Goal: Task Accomplishment & Management: Use online tool/utility

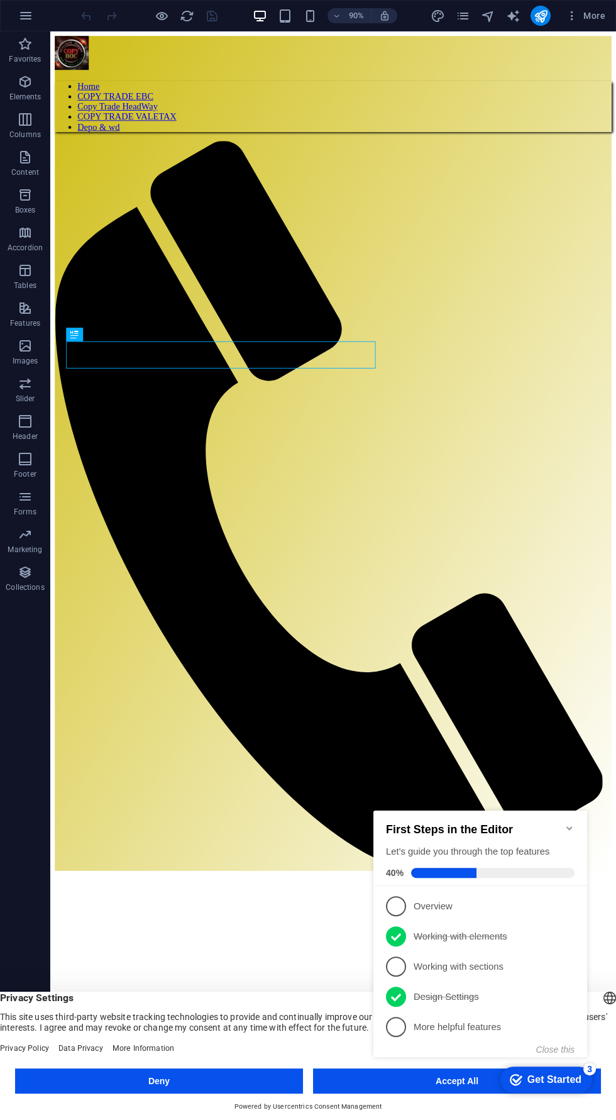
click at [427, 1078] on div "checkmark Get Started 3 First Steps in the Editor Let's guide you through the t…" at bounding box center [483, 946] width 229 height 306
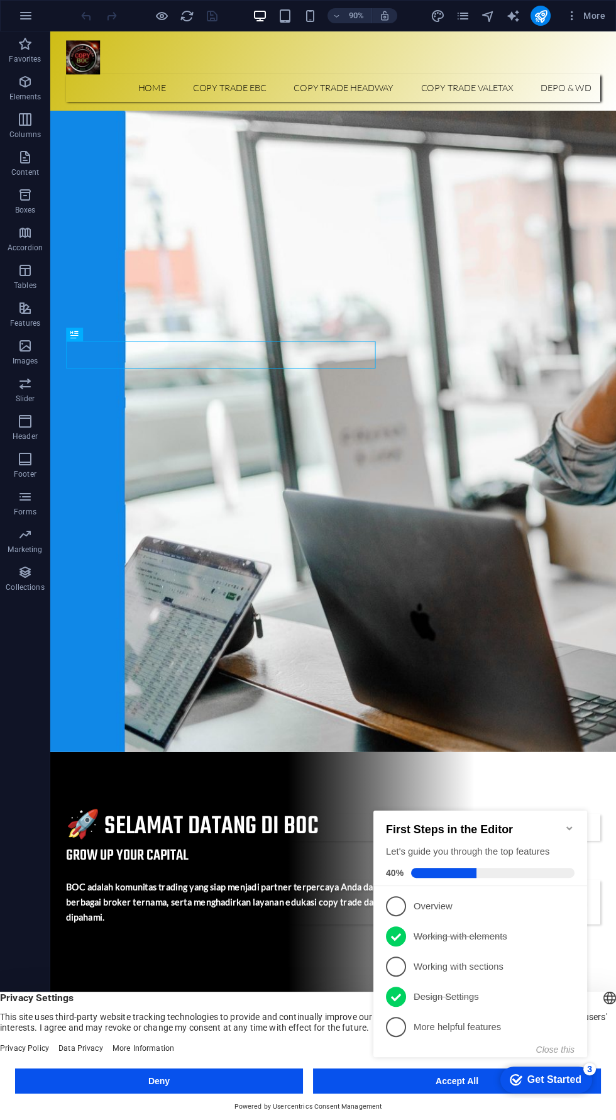
click at [411, 1078] on div "checkmark Get Started 3 First Steps in the Editor Let's guide you through the t…" at bounding box center [483, 946] width 229 height 306
click at [432, 1084] on div "checkmark Get Started 3 First Steps in the Editor Let's guide you through the t…" at bounding box center [483, 946] width 229 height 306
click at [570, 823] on icon "Minimize checklist" at bounding box center [570, 828] width 10 height 10
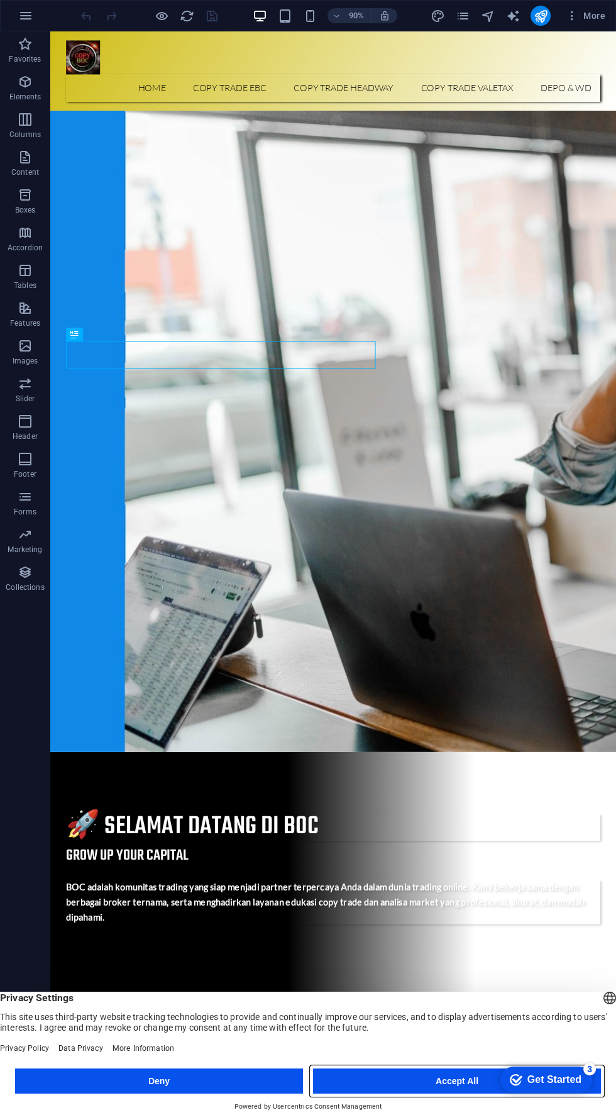
click at [435, 1084] on button "Accept All" at bounding box center [457, 1081] width 288 height 25
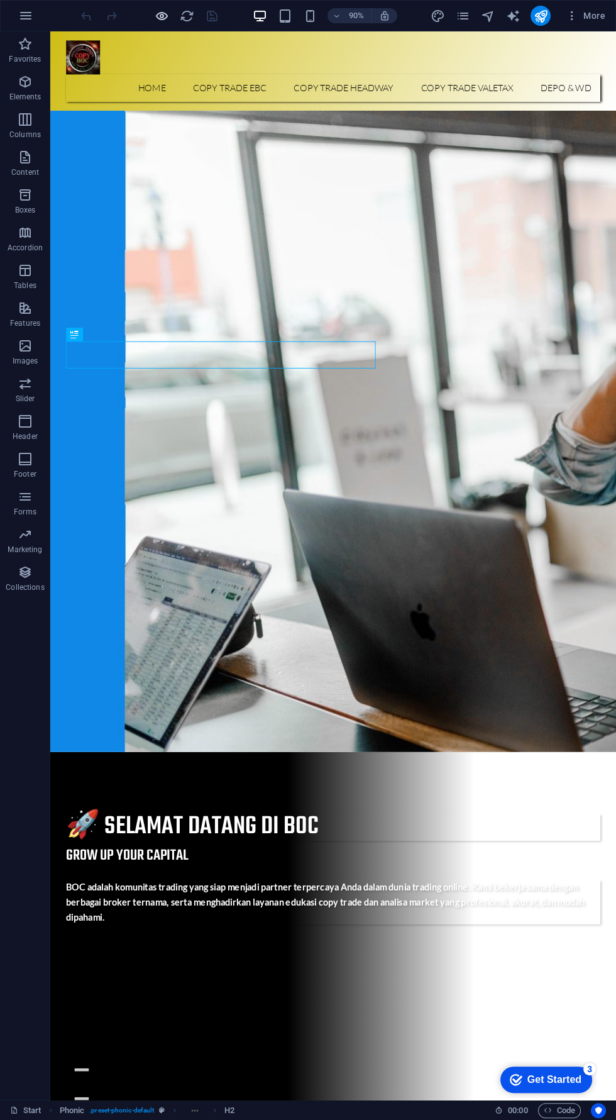
click at [156, 12] on icon "button" at bounding box center [162, 16] width 14 height 14
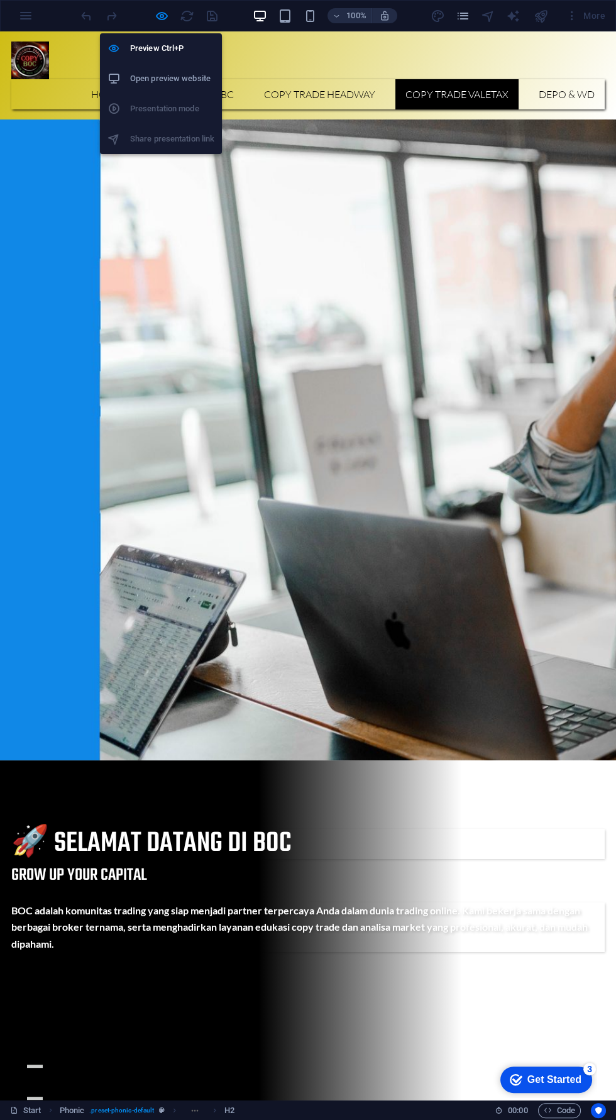
click at [481, 79] on link "COPY TRADE VALETAX" at bounding box center [457, 94] width 123 height 30
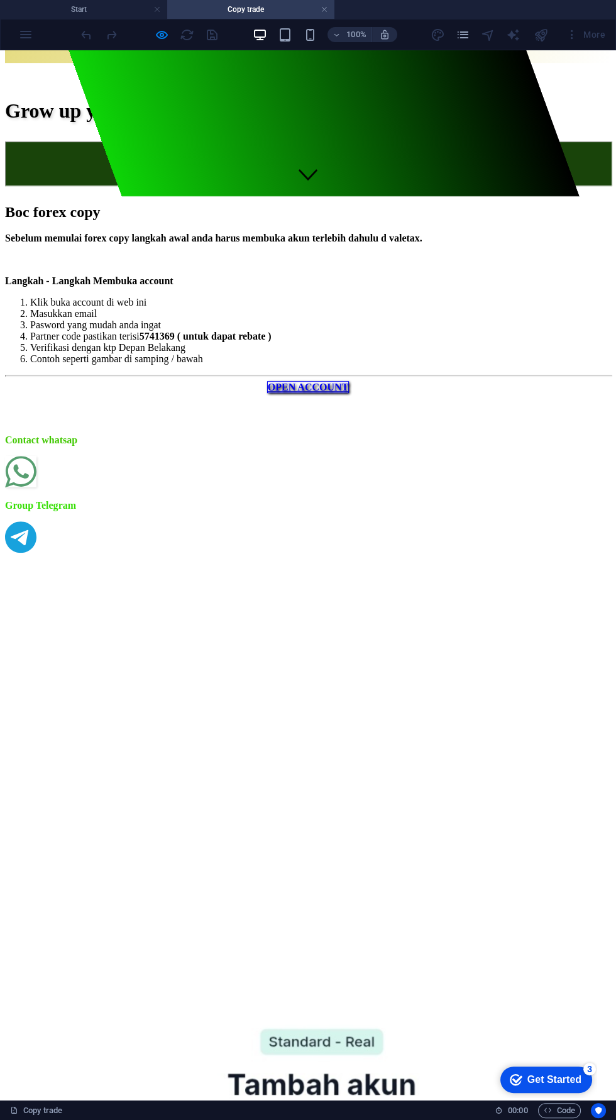
scroll to position [946, 0]
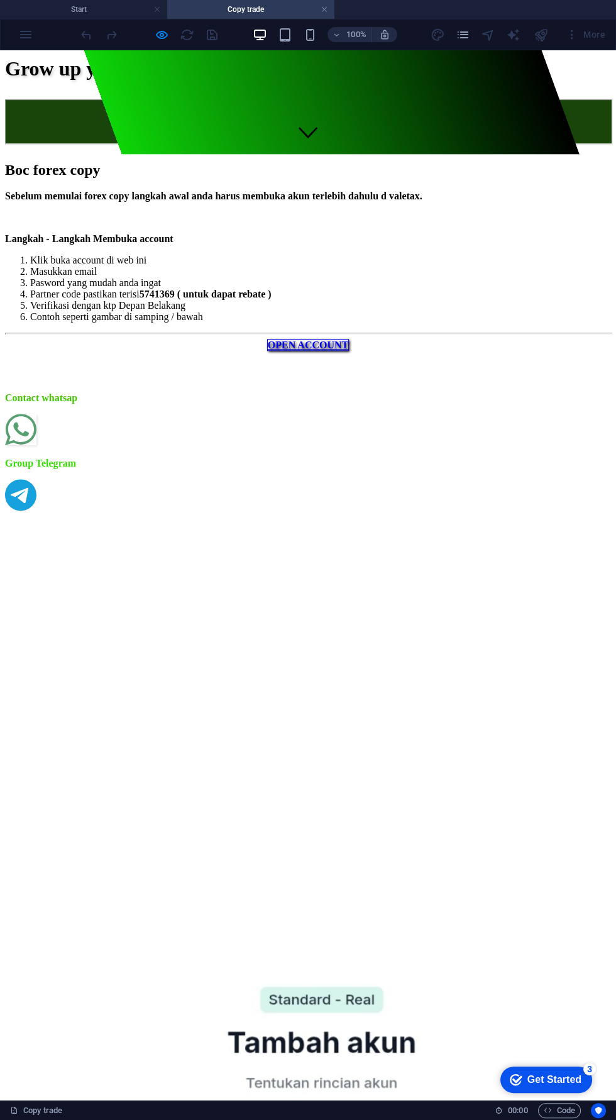
click at [155, 31] on icon "button" at bounding box center [162, 35] width 14 height 14
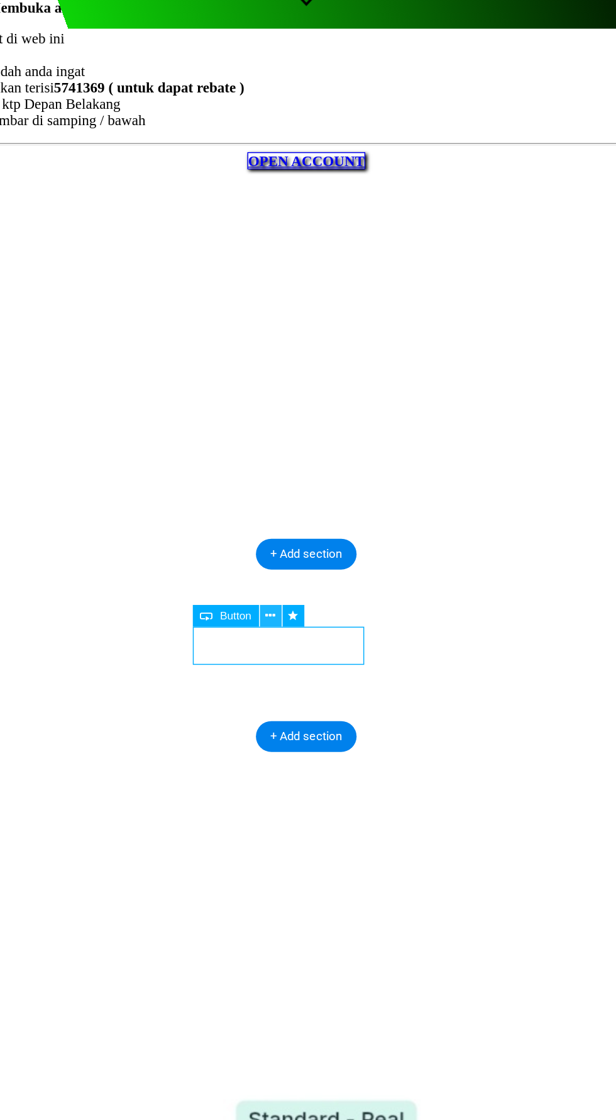
click at [307, 713] on button at bounding box center [311, 712] width 14 height 14
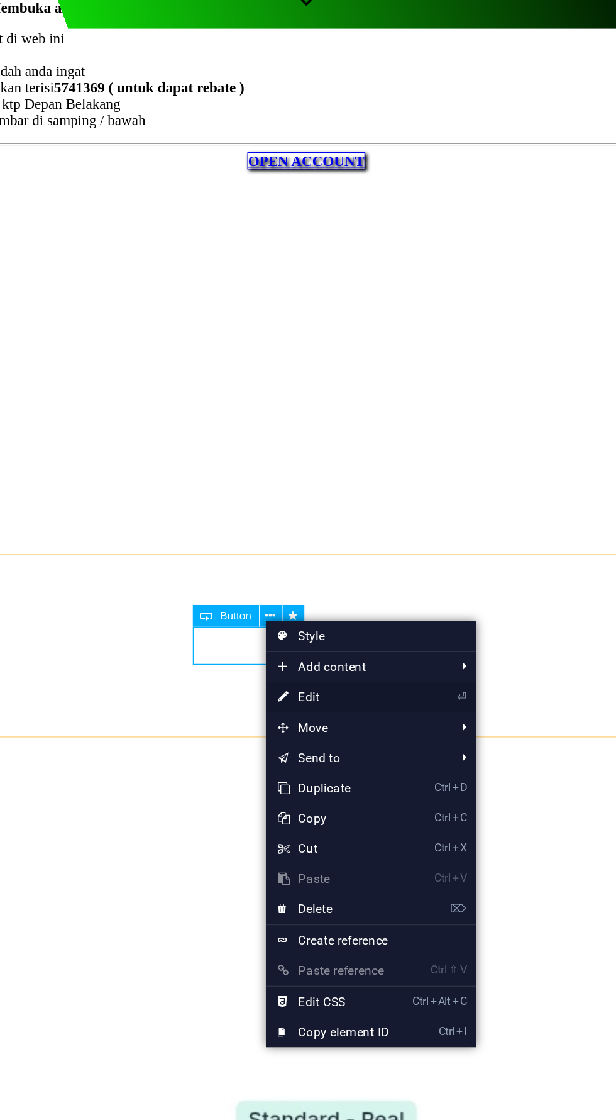
click at [369, 767] on link "⏎ Edit" at bounding box center [350, 761] width 84 height 19
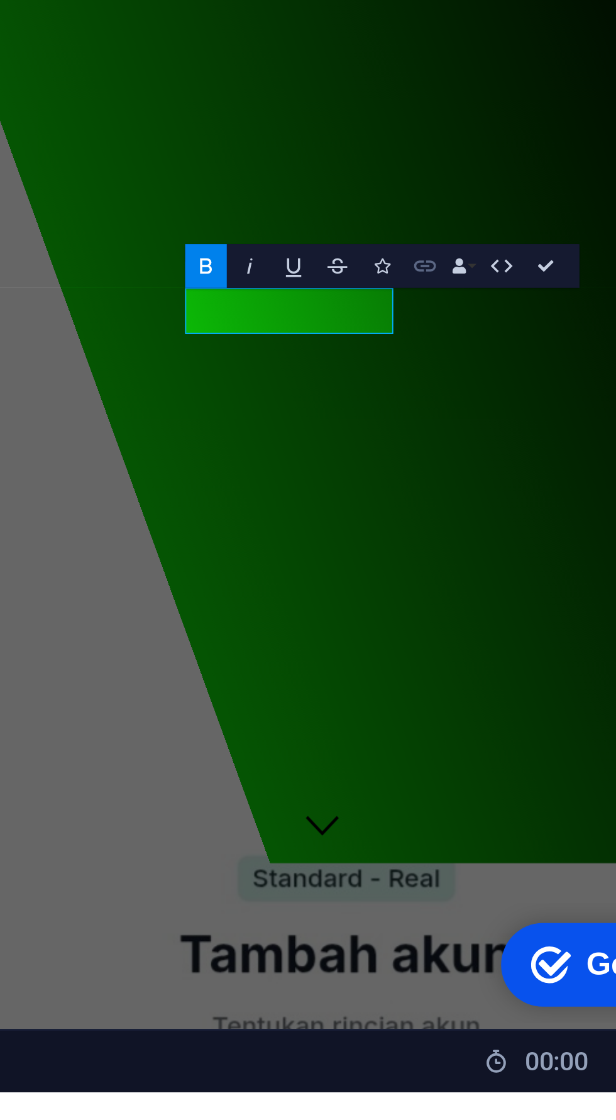
click at [474, 858] on icon "button" at bounding box center [476, 860] width 7 height 4
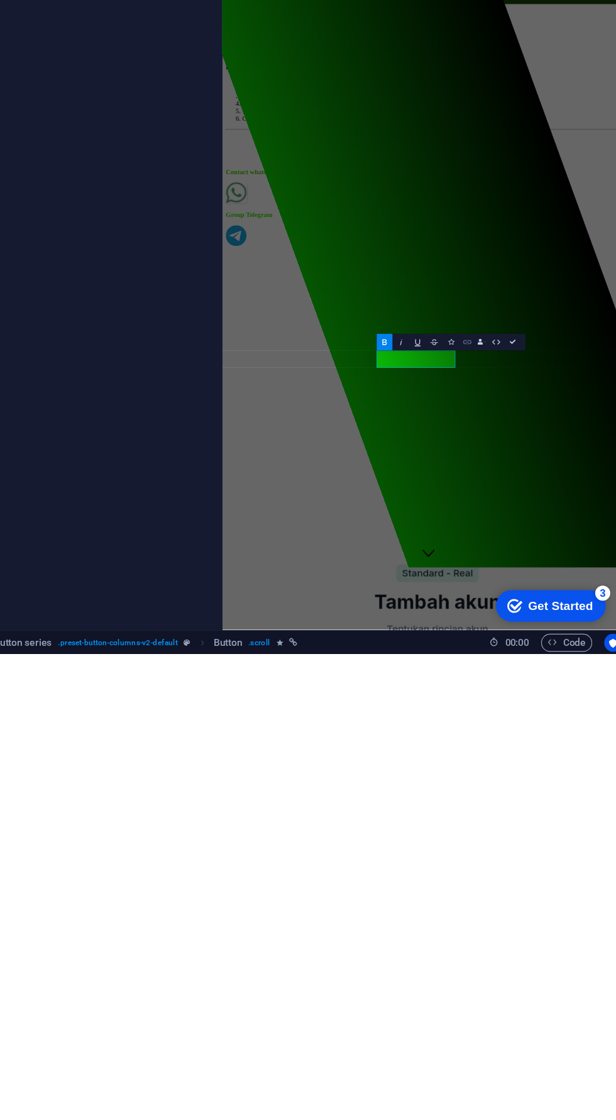
scroll to position [0, 0]
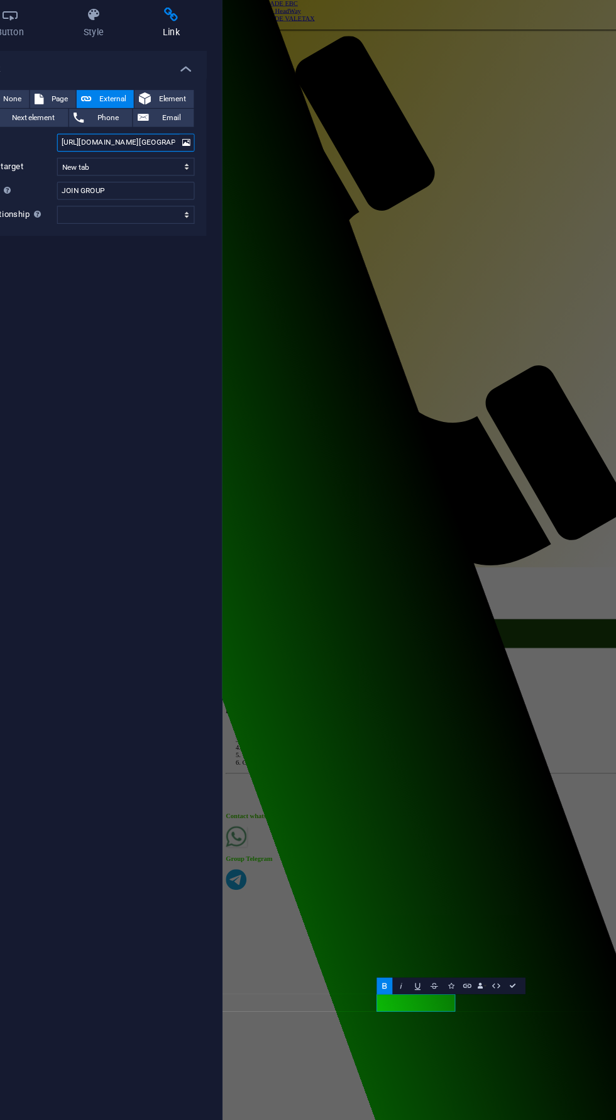
click at [220, 206] on input "[URL][DOMAIN_NAME][GEOGRAPHIC_DATA]" at bounding box center [190, 206] width 115 height 15
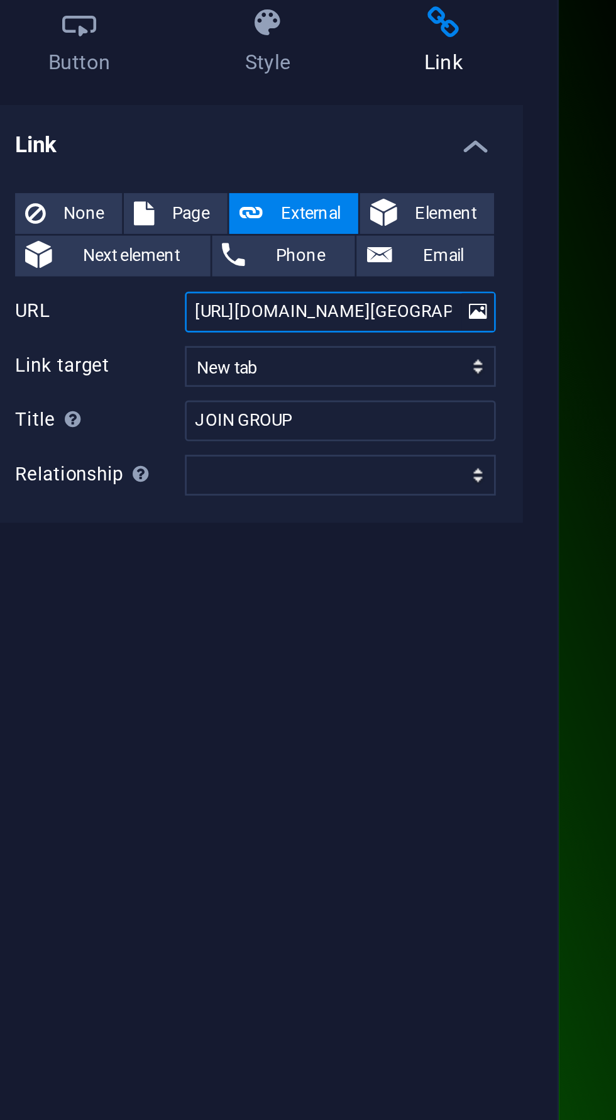
type input "[URL][DOMAIN_NAME][GEOGRAPHIC_DATA]"
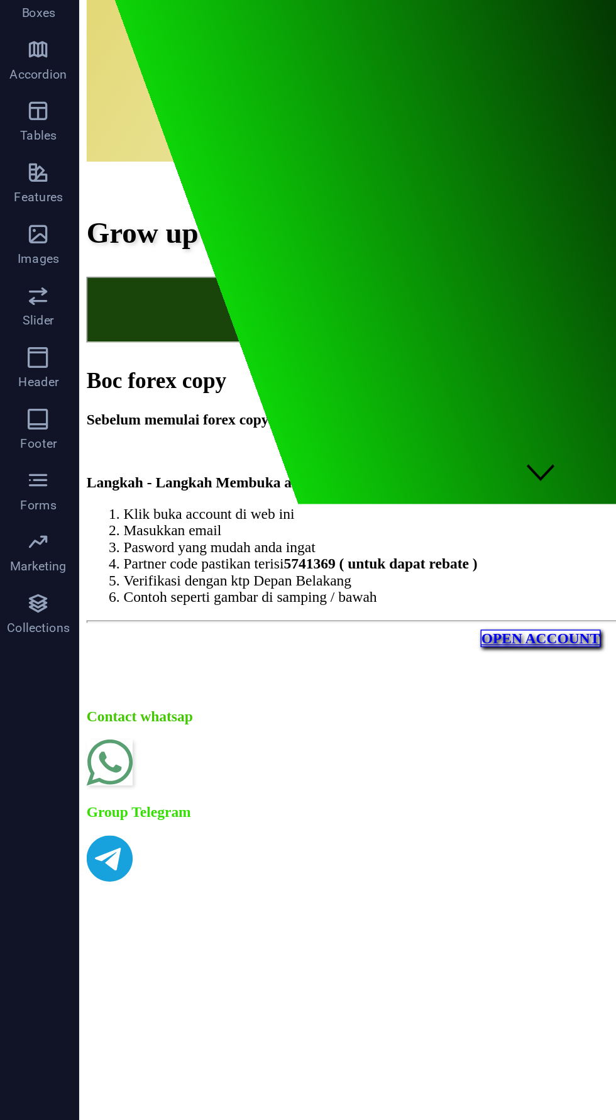
scroll to position [637, 0]
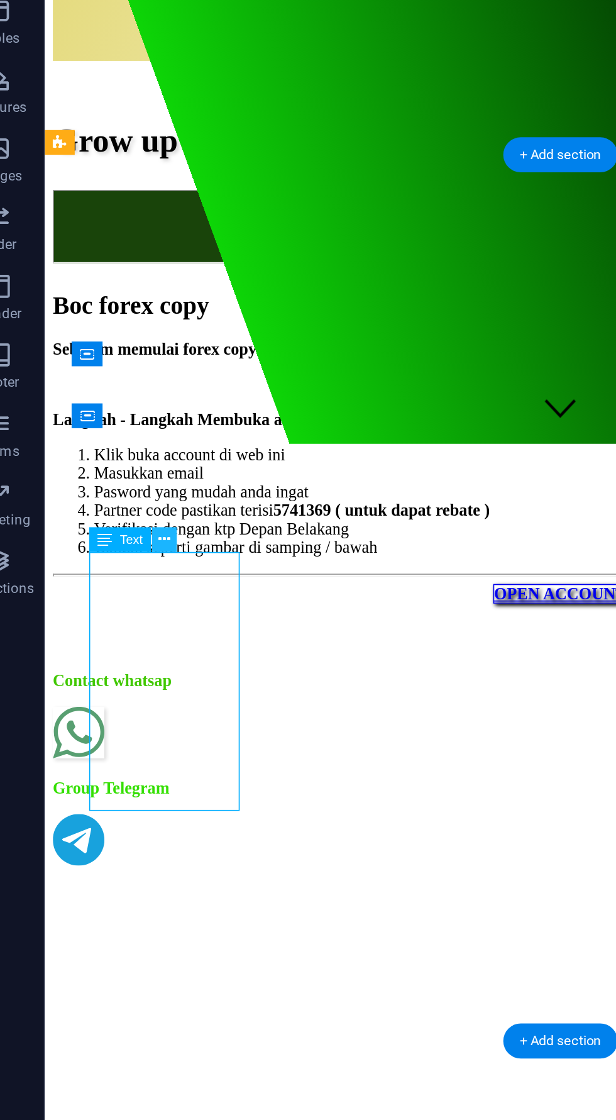
click at [116, 579] on icon at bounding box center [116, 580] width 6 height 12
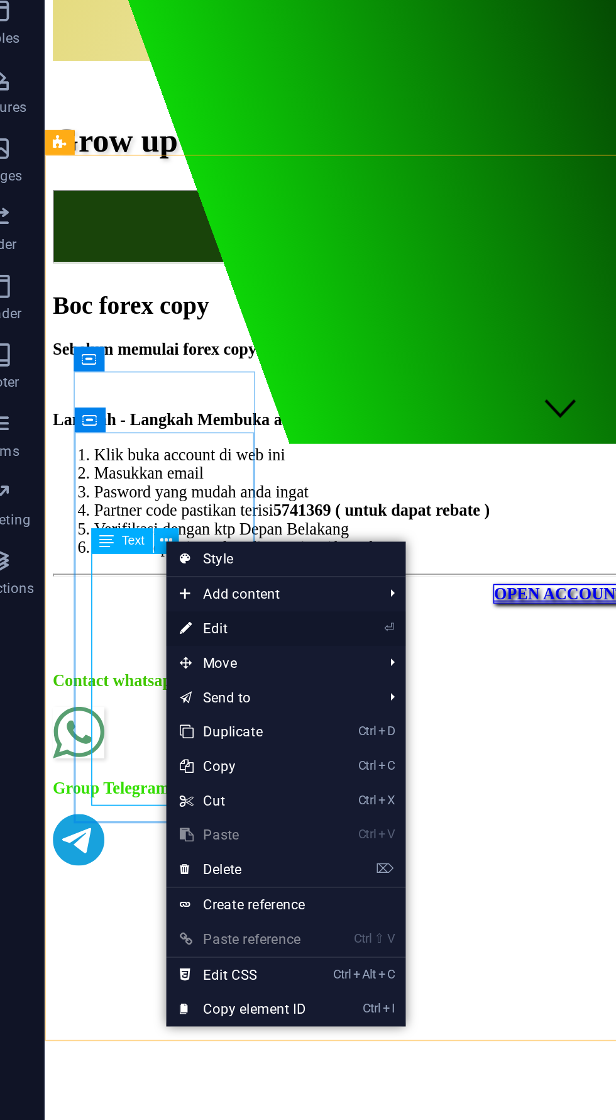
click at [177, 625] on link "⏎ Edit" at bounding box center [159, 628] width 84 height 19
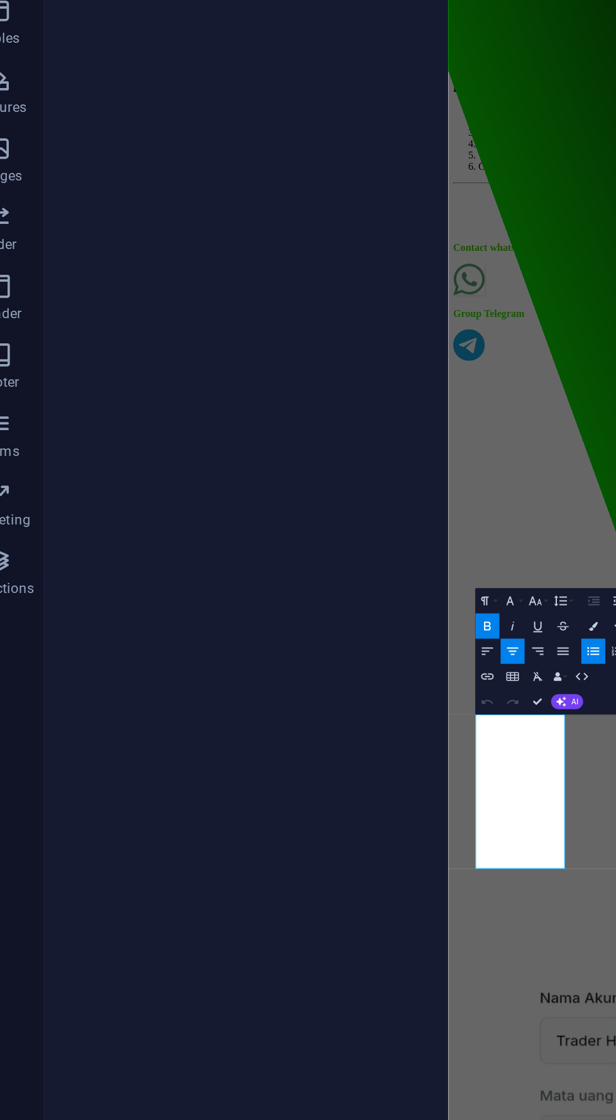
scroll to position [95, 0]
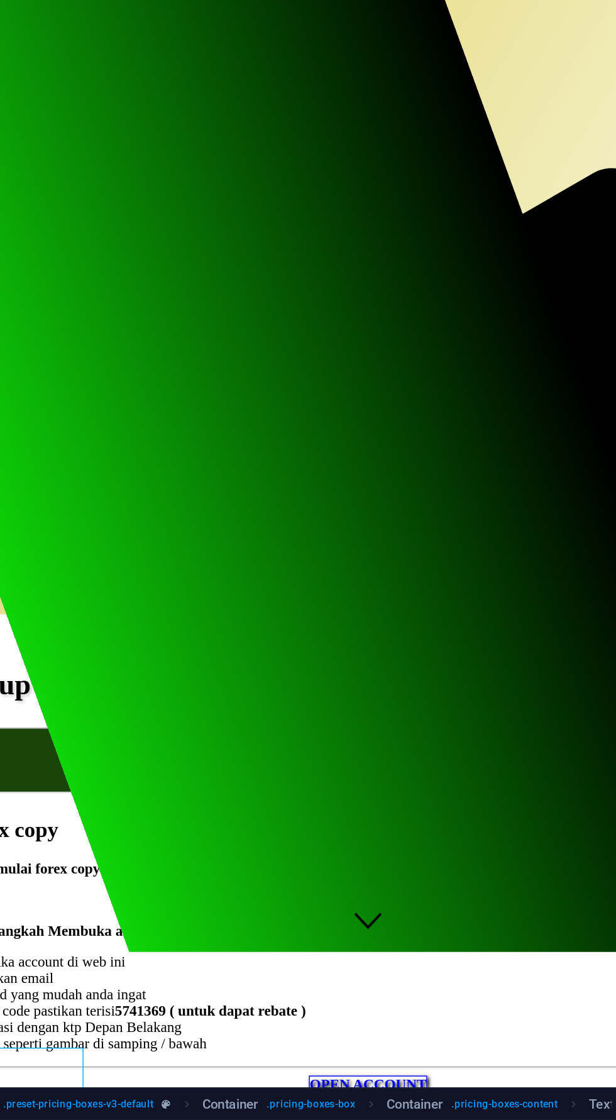
scroll to position [0, 0]
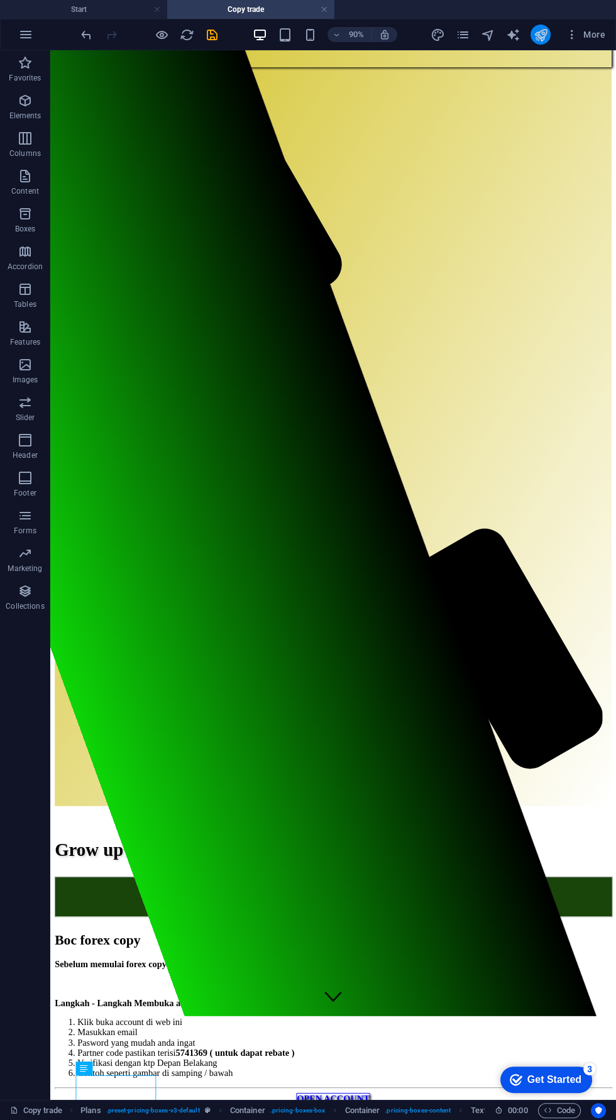
click at [541, 34] on icon "publish" at bounding box center [540, 35] width 14 height 14
